Goal: Task Accomplishment & Management: Manage account settings

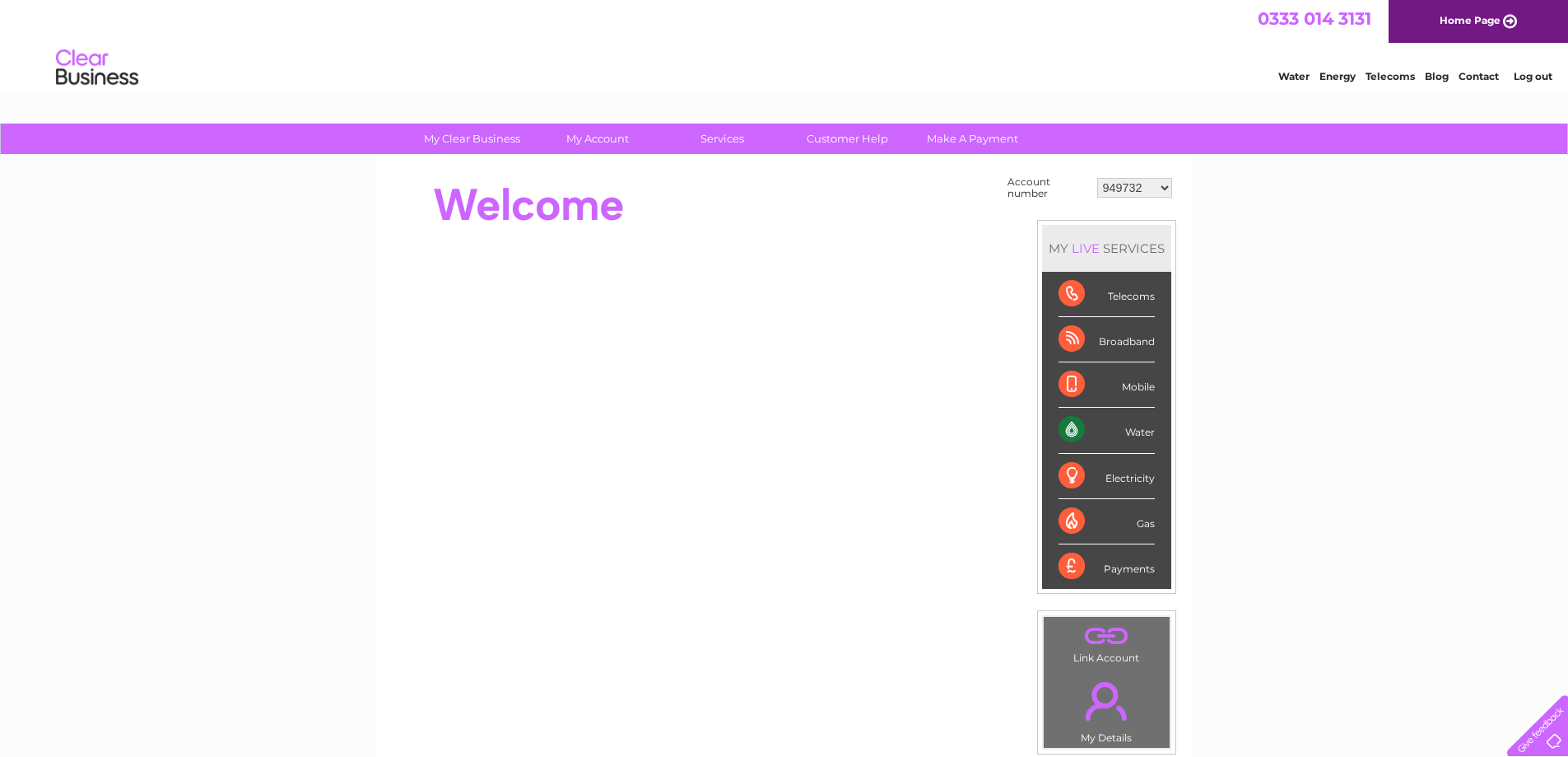
click at [1123, 190] on select "949732 951902 951928 951929 955382 955447 955806 955937 956247 956364 956484 95…" at bounding box center [1135, 187] width 75 height 19
select select "30312692"
click at [1145, 185] on select "949732 951902 951928 951929 955382 955447 955806 955937 956247 956364 956484 95…" at bounding box center [1135, 187] width 75 height 19
select select "30320697"
click at [1097, 178] on select "949732 951902 951928 951929 955382 955447 955806 955937 956247 956364 956484 95…" at bounding box center [1135, 187] width 75 height 19
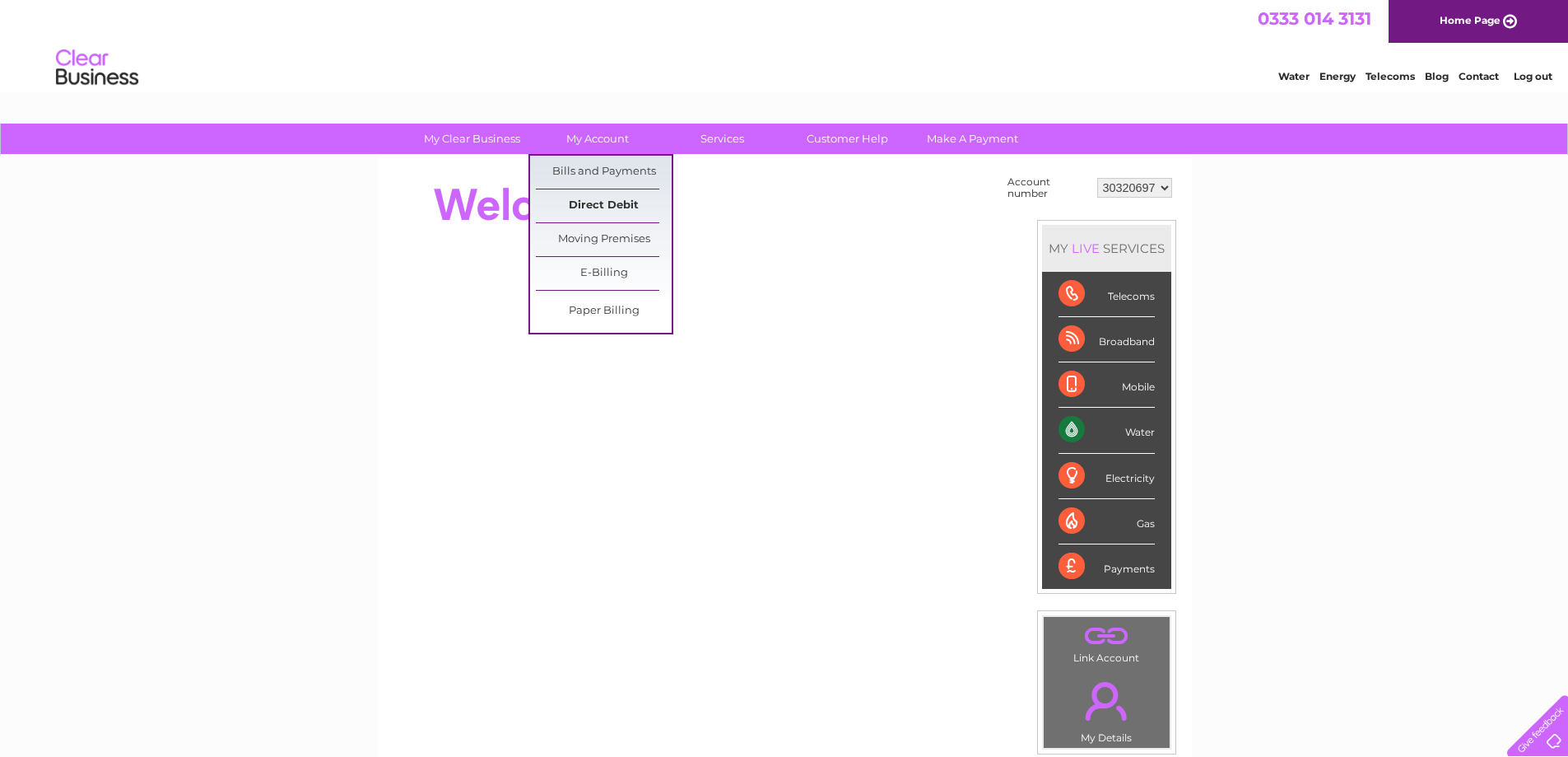
click at [636, 213] on link "Direct Debit" at bounding box center [604, 206] width 135 height 33
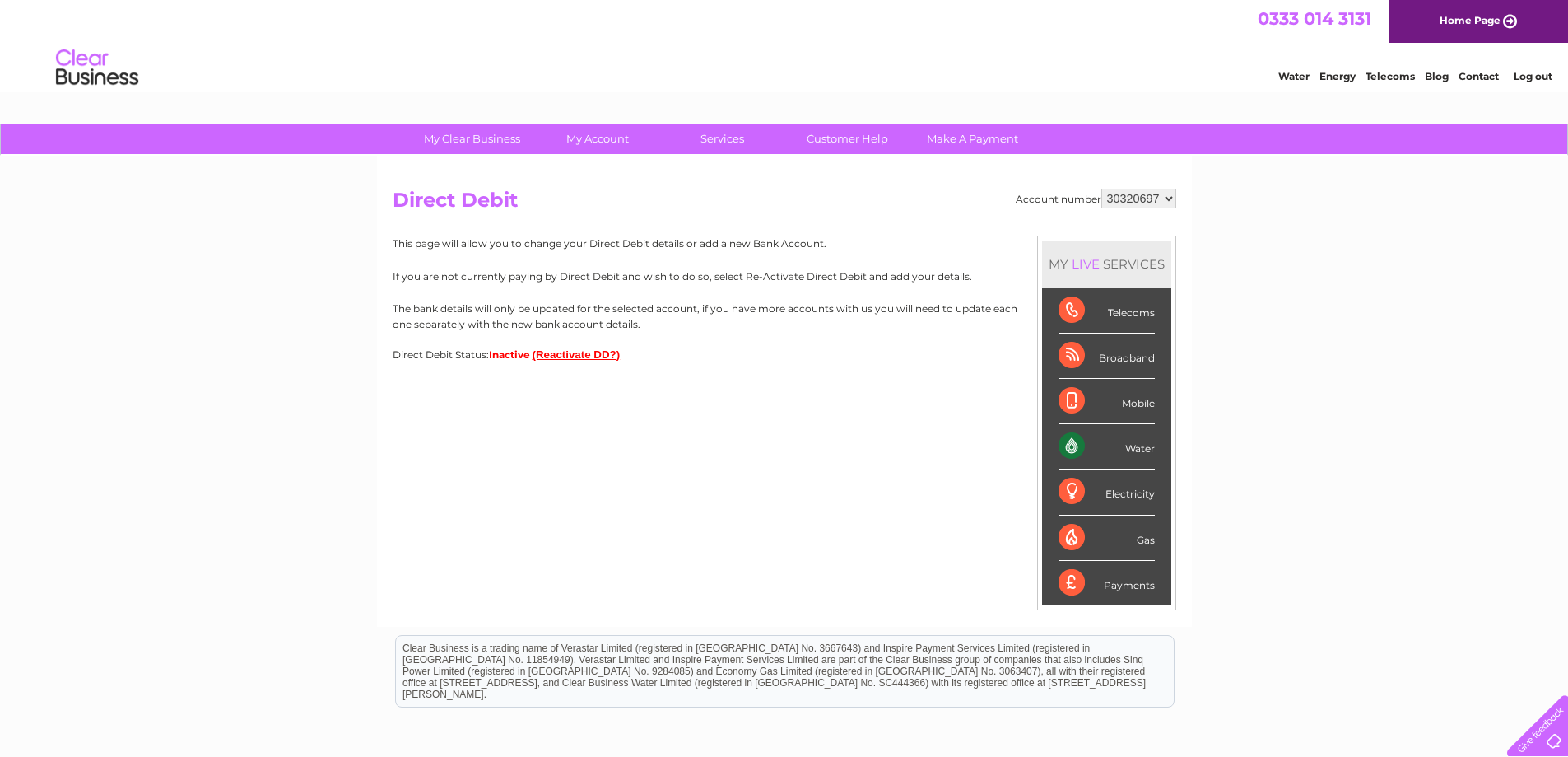
click at [571, 355] on button "(Reactivate DD?)" at bounding box center [577, 354] width 88 height 13
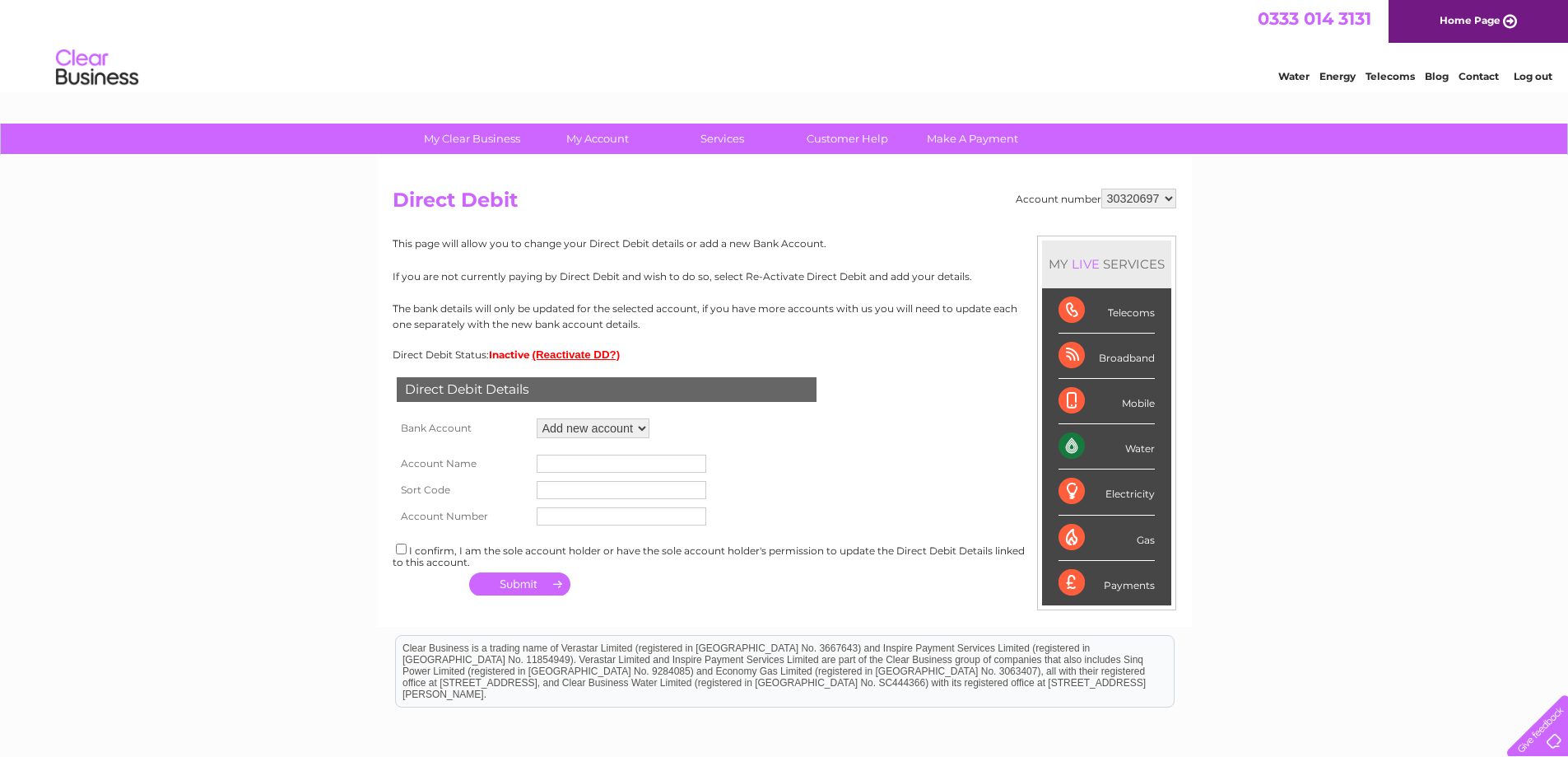
click at [619, 422] on select "Add new account" at bounding box center [593, 428] width 113 height 19
click at [537, 418] on select "Add new account" at bounding box center [593, 428] width 113 height 19
click at [605, 457] on input "text" at bounding box center [621, 463] width 169 height 18
type input "HFD Avondale House Ltd"
click at [643, 492] on input "text" at bounding box center [621, 489] width 169 height 18
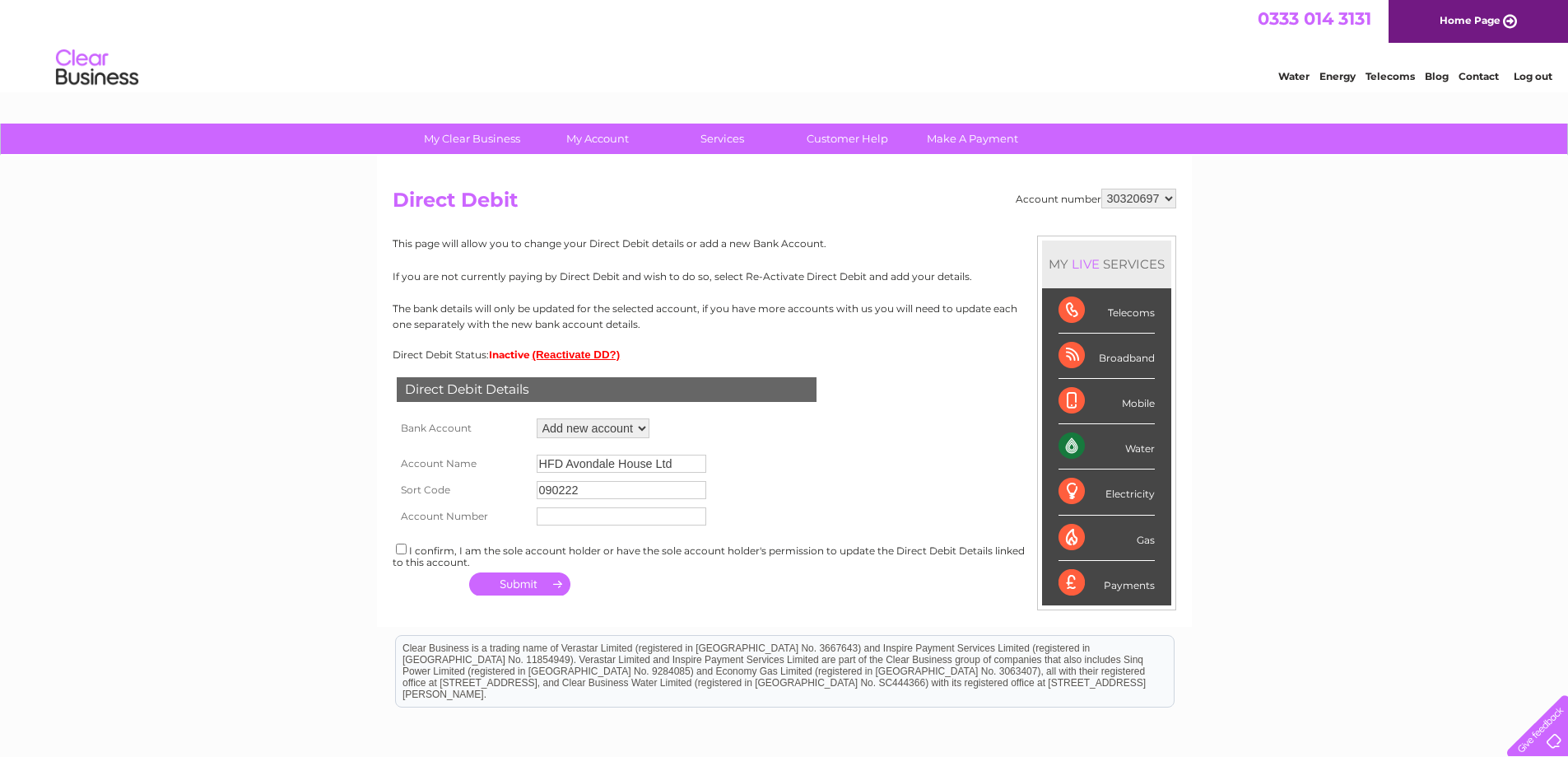
type input "090222"
click at [629, 521] on input "text" at bounding box center [621, 516] width 169 height 18
type input "10219630"
drag, startPoint x: 404, startPoint y: 548, endPoint x: 459, endPoint y: 571, distance: 59.6
click at [406, 548] on div "I confirm, I am the sole account holder or have the sole account holder's permi…" at bounding box center [785, 555] width 784 height 27
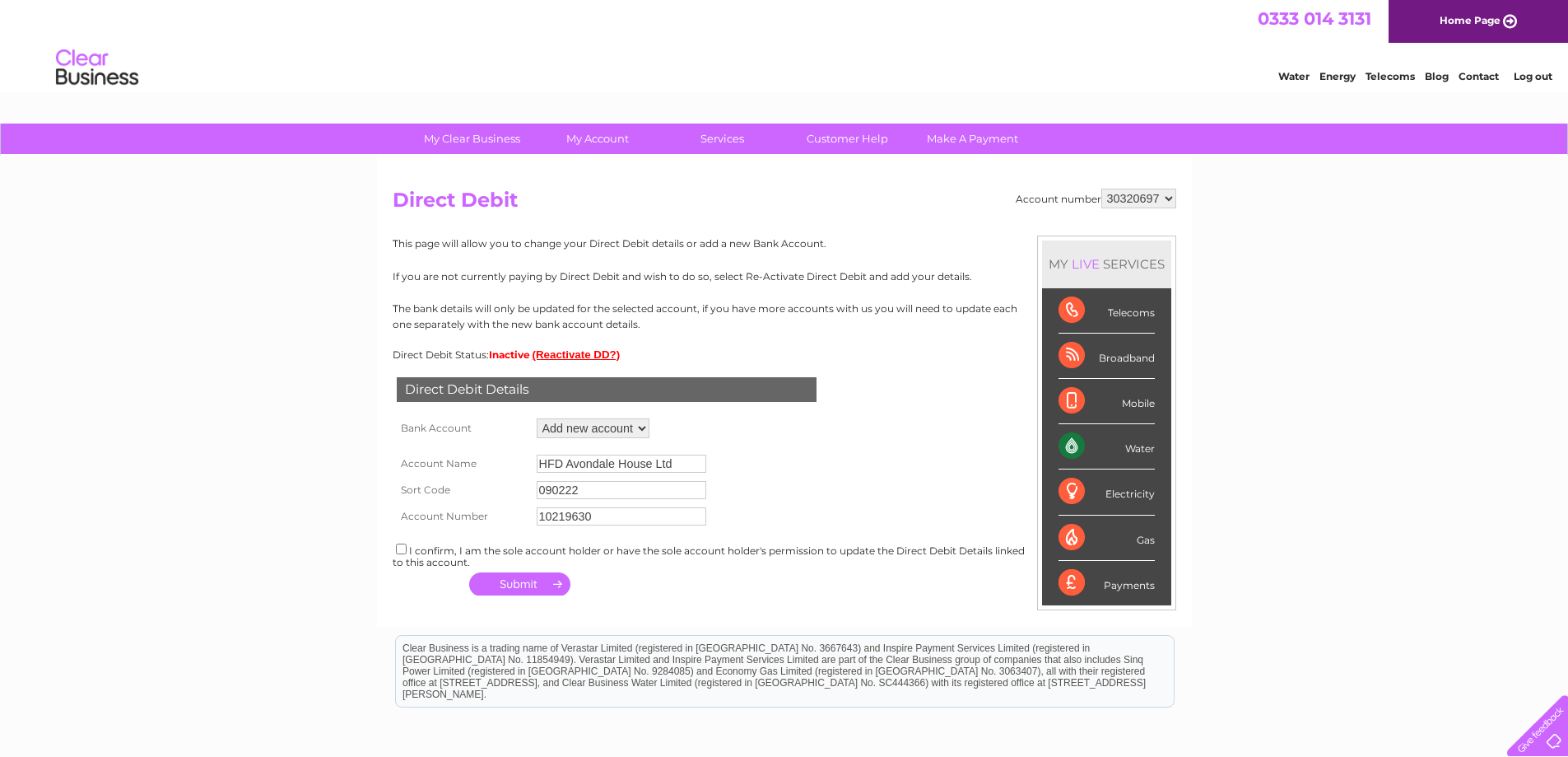
click at [410, 541] on div "I confirm, I am the sole account holder or have the sole account holder's permi…" at bounding box center [785, 555] width 784 height 27
click at [403, 550] on input "checkbox" at bounding box center [401, 549] width 11 height 11
checkbox input "true"
click at [509, 583] on button "button" at bounding box center [520, 583] width 102 height 23
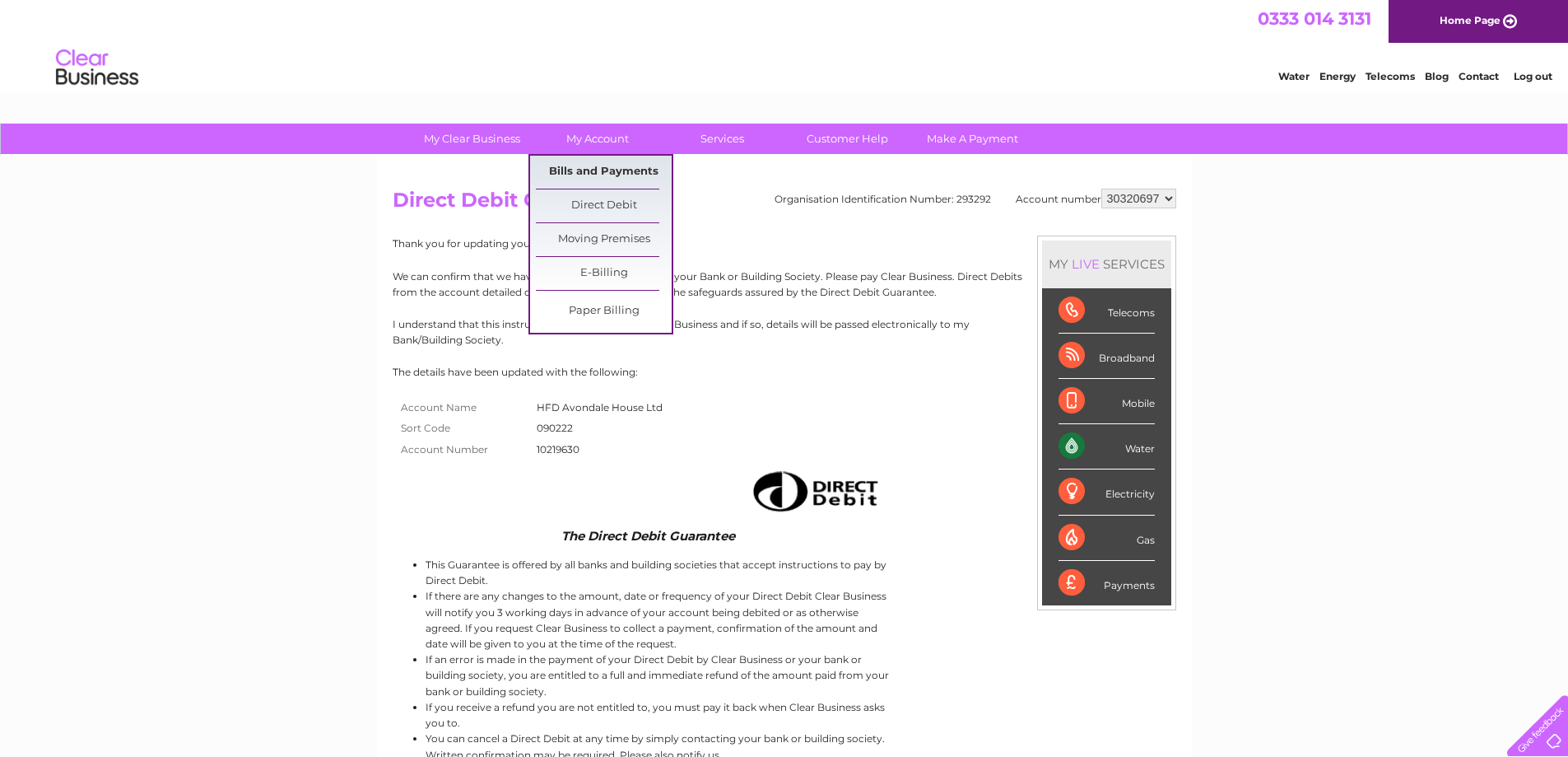
click at [610, 169] on link "Bills and Payments" at bounding box center [604, 172] width 135 height 33
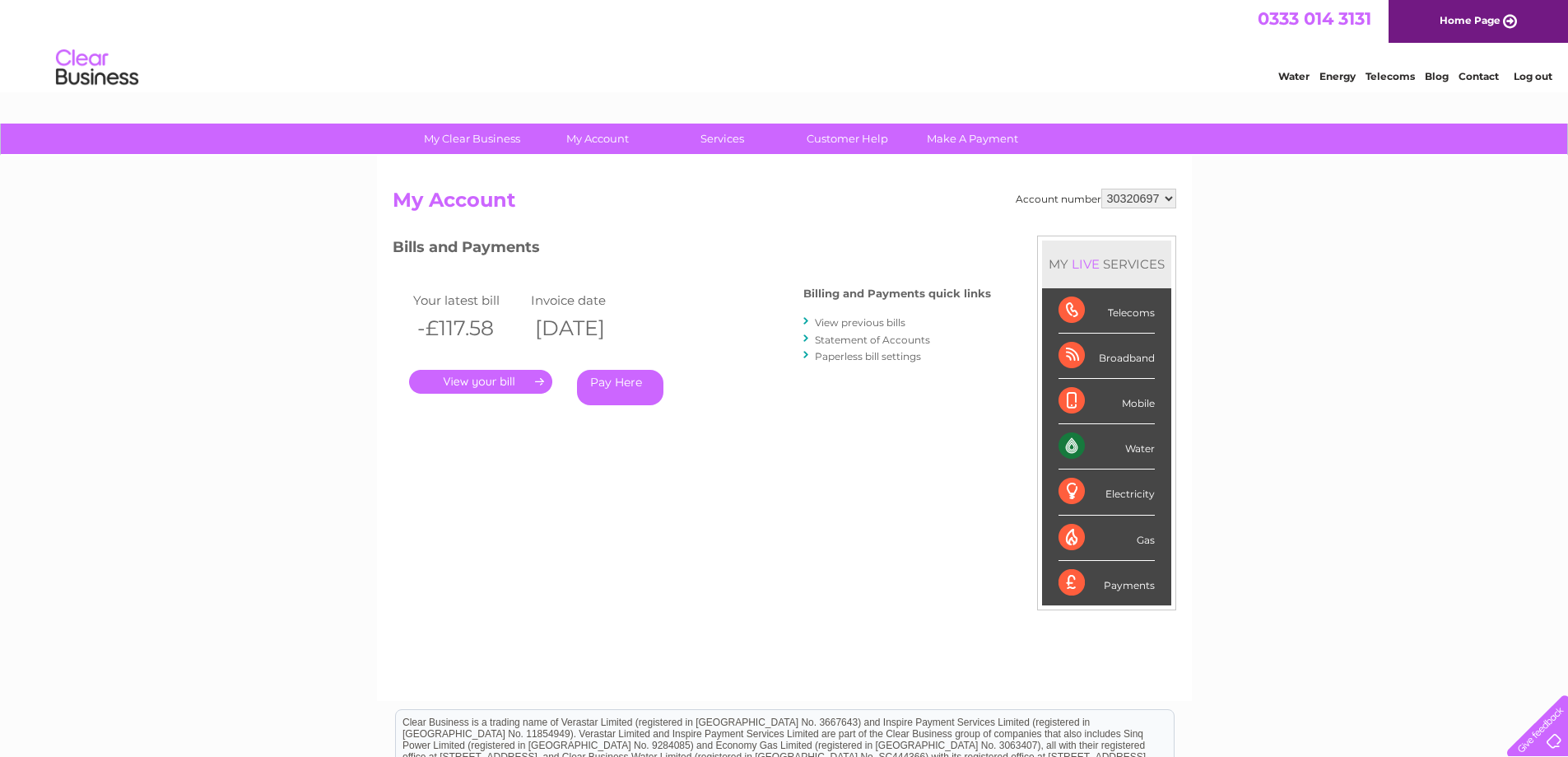
click at [845, 340] on link "Statement of Accounts" at bounding box center [873, 340] width 115 height 13
